Goal: Information Seeking & Learning: Learn about a topic

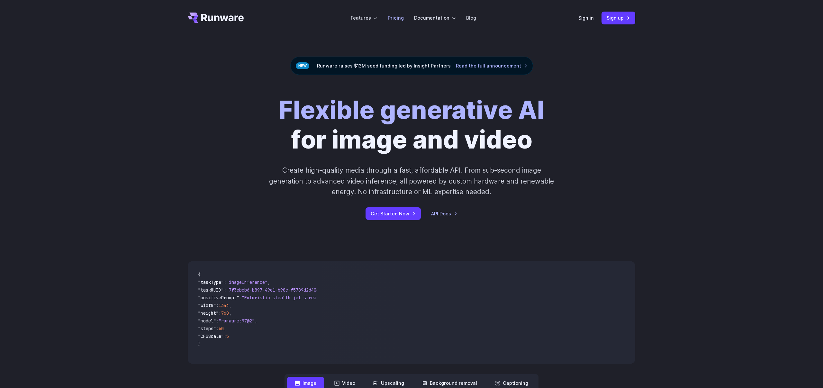
click at [392, 22] on link "Pricing" at bounding box center [396, 17] width 16 height 7
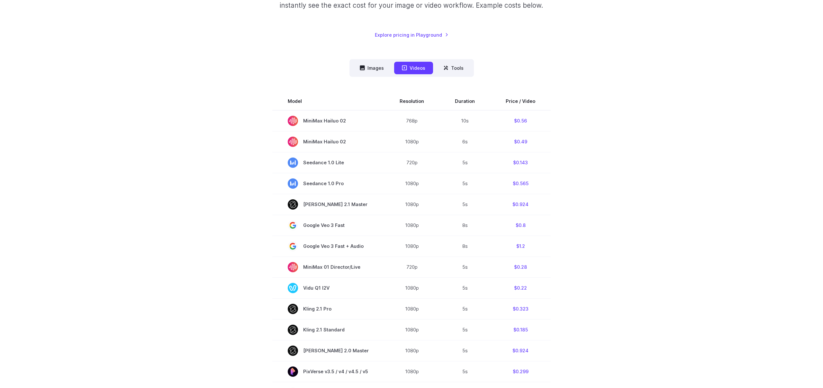
scroll to position [131, 0]
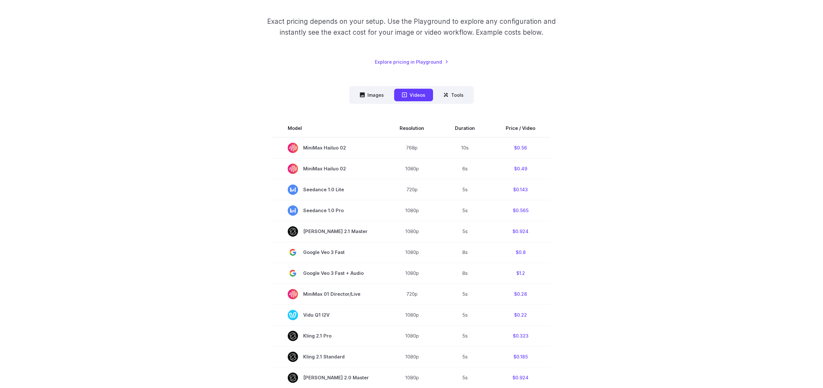
click at [200, 35] on div "Pricing based on what you use Exact pricing depends on your setup. Use the Play…" at bounding box center [412, 0] width 448 height 129
